Goal: Navigation & Orientation: Go to known website

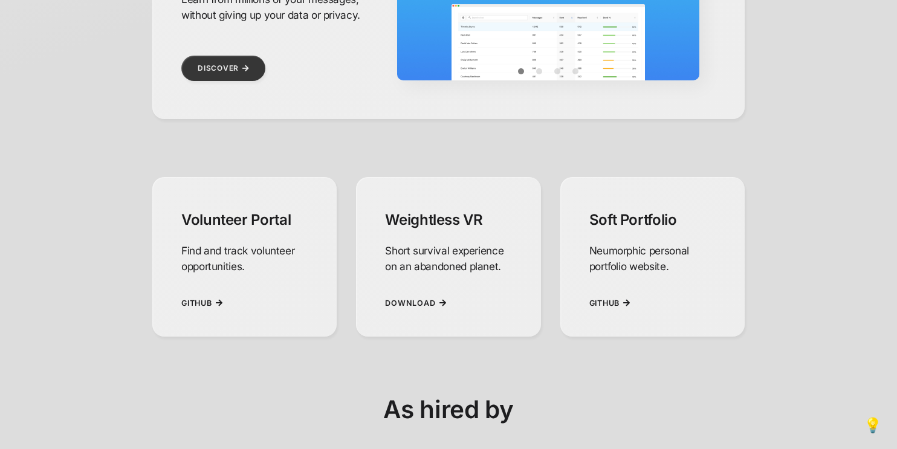
scroll to position [522, 0]
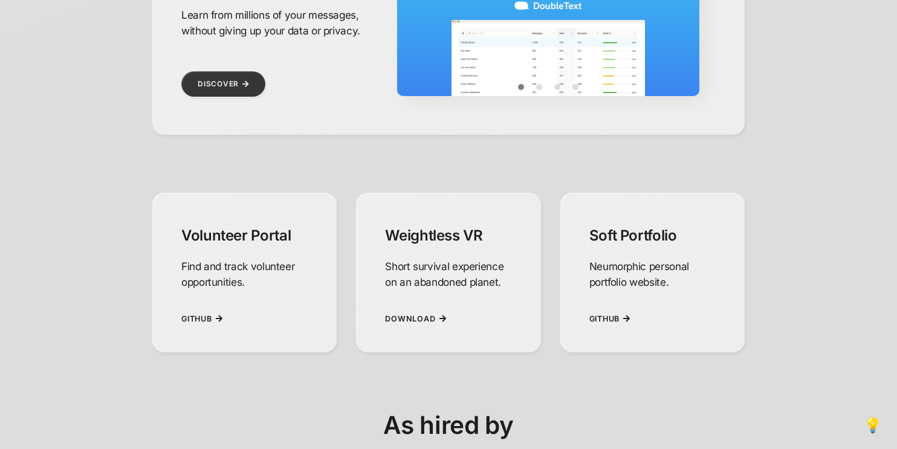
click at [610, 302] on div "Soft Portfolio Neumorphic personal portfolio website." at bounding box center [652, 258] width 126 height 92
click at [616, 324] on link "Github" at bounding box center [613, 319] width 44 height 30
click at [870, 435] on div "DoubleText React · GraphQL · Golang The #1 Texting Analysis App Learn from mill…" at bounding box center [448, 226] width 897 height 670
click at [872, 434] on div "[PERSON_NAME] Software Engineer at Cash App. Engineering large scale software b…" at bounding box center [448, 64] width 897 height 1173
click at [878, 428] on span "💡" at bounding box center [873, 422] width 18 height 16
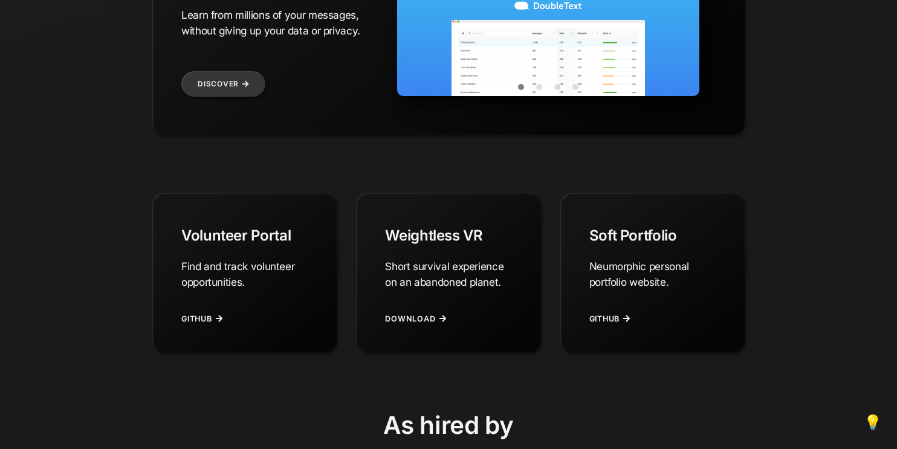
click at [874, 426] on span "💡" at bounding box center [873, 422] width 18 height 16
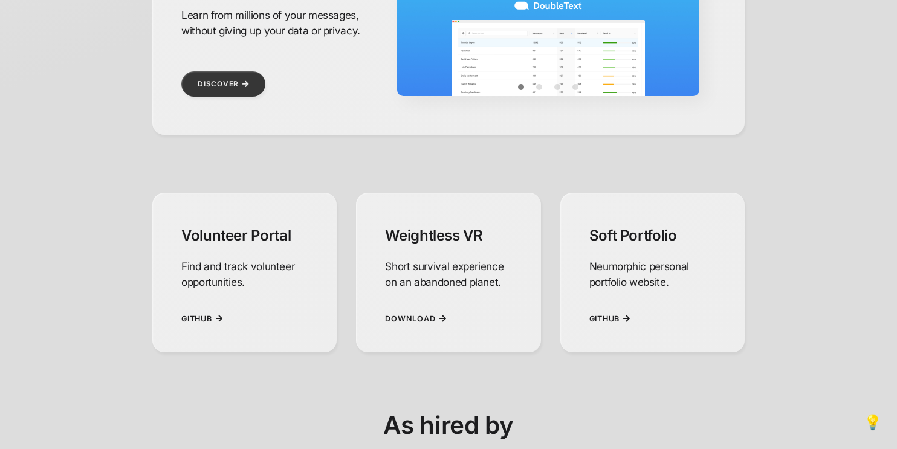
click at [874, 426] on span "💡" at bounding box center [873, 422] width 18 height 16
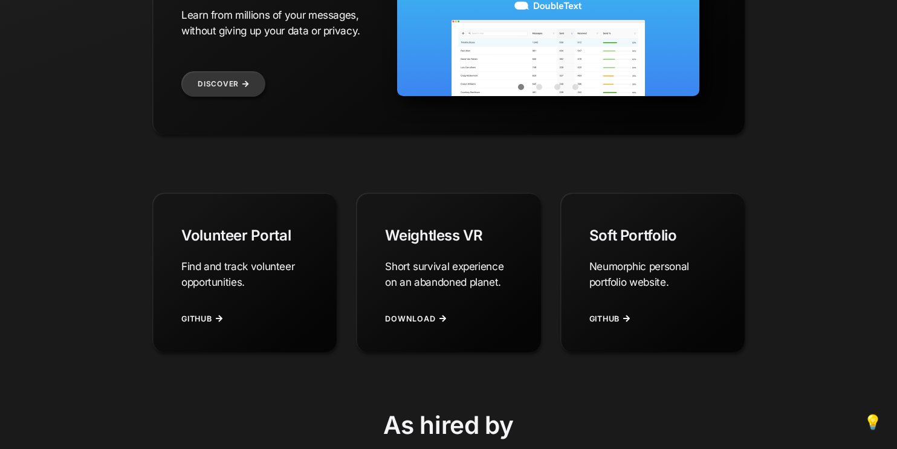
click at [874, 426] on span "💡" at bounding box center [873, 422] width 18 height 16
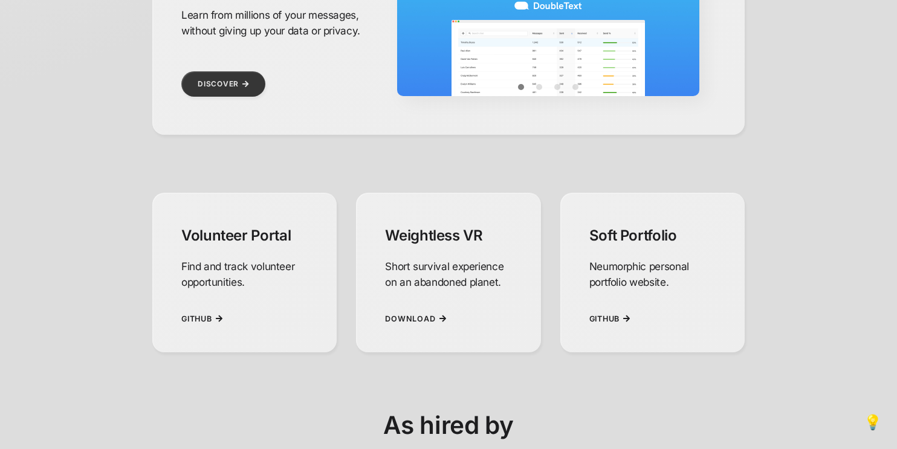
click at [876, 418] on span "💡" at bounding box center [873, 422] width 18 height 16
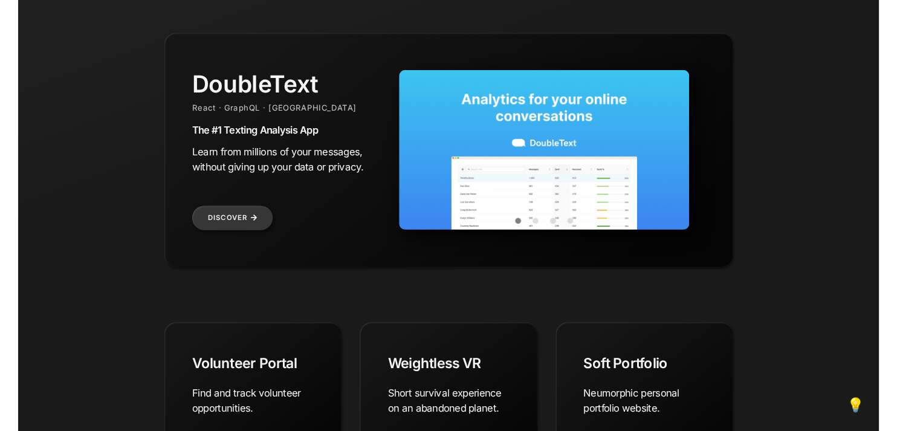
scroll to position [387, 0]
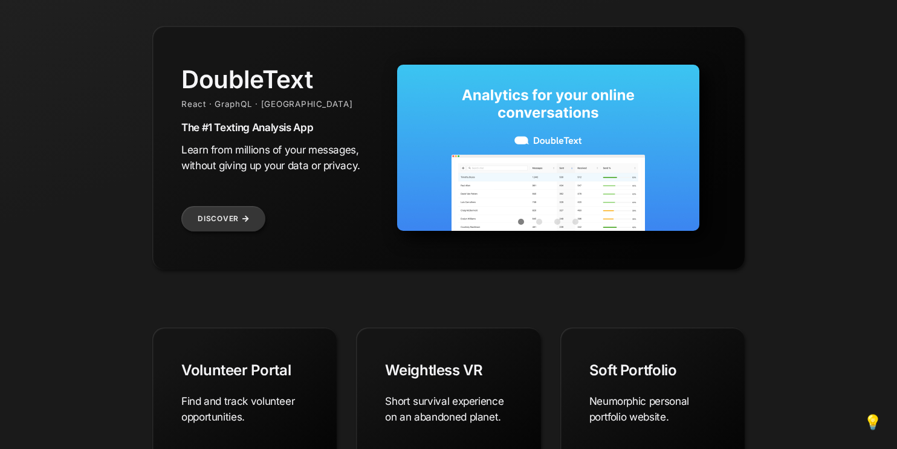
click at [875, 424] on span "💡" at bounding box center [873, 422] width 18 height 16
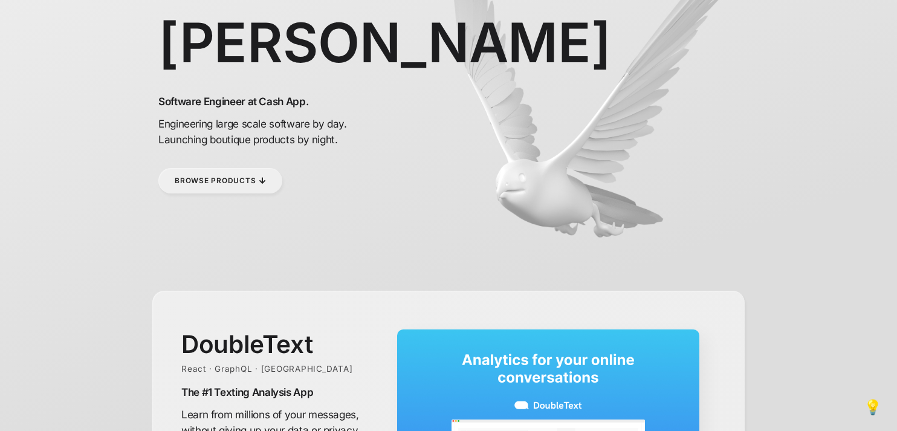
scroll to position [97, 0]
